Goal: Obtain resource: Download file/media

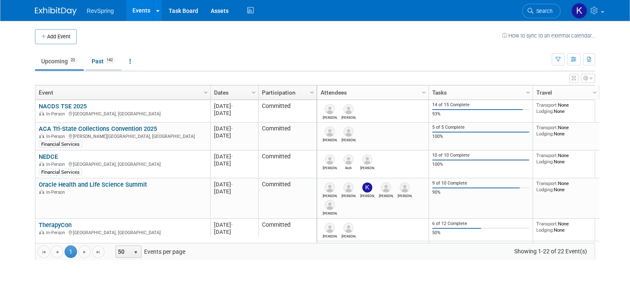
click at [89, 66] on link "Past 142" at bounding box center [103, 61] width 36 height 16
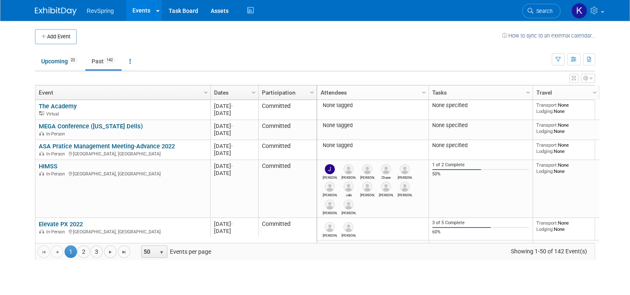
click at [511, 277] on body "RevSpring Events Add Event Bulk Upload Events Shareable Event Boards Recently V…" at bounding box center [315, 147] width 630 height 295
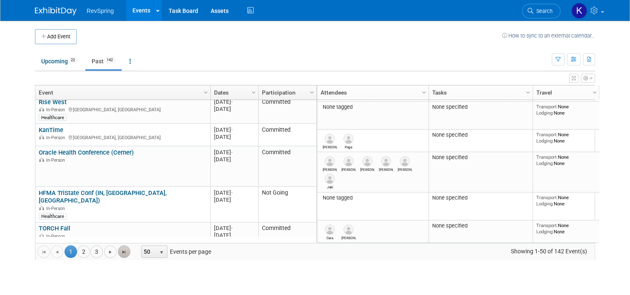
click at [121, 251] on span "Go to the last page" at bounding box center [124, 252] width 7 height 7
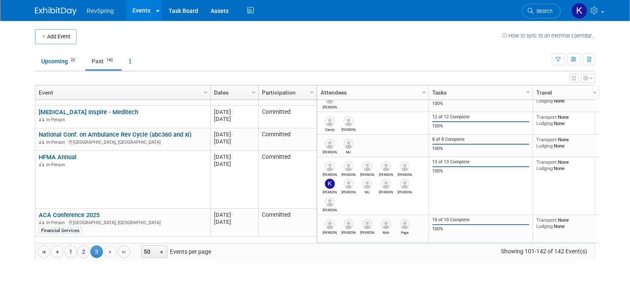
scroll to position [938, 0]
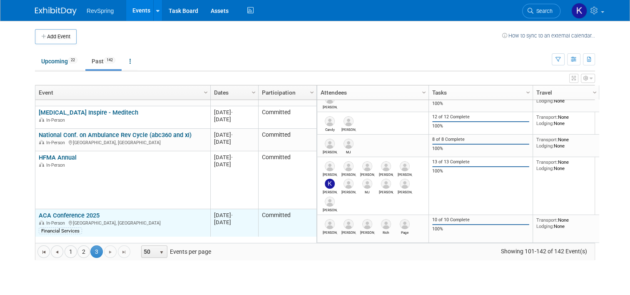
click at [71, 215] on link "ACA Conference 2025" at bounding box center [69, 215] width 61 height 7
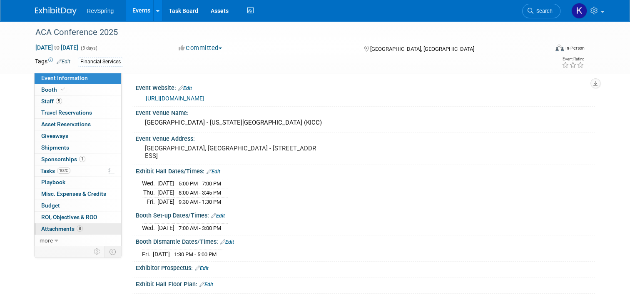
click at [62, 230] on span "Attachments 8" at bounding box center [62, 228] width 42 height 7
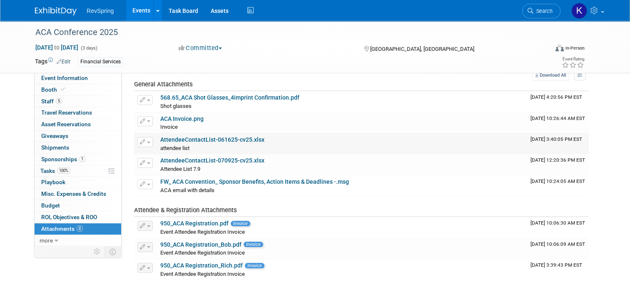
scroll to position [32, 0]
click at [620, 191] on div "ACA Conference 2025 [DATE] to [DATE] (3 days) [DATE] to [DATE] Committed Commit…" at bounding box center [315, 147] width 630 height 316
click at [245, 179] on link "FW_ ACA Convention_ Sponsor Benefits, Action Items & Deadlines -.msg" at bounding box center [254, 181] width 189 height 7
